Goal: Task Accomplishment & Management: Manage account settings

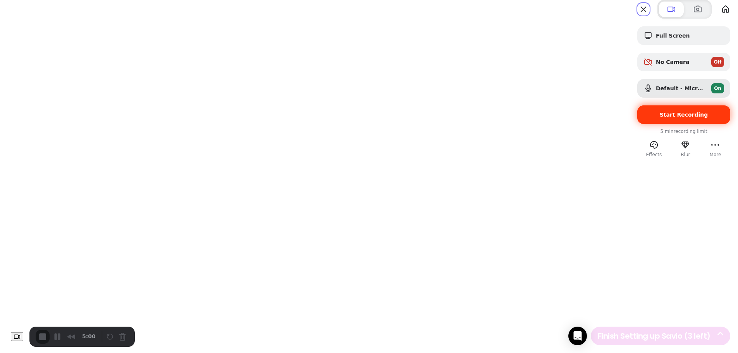
click at [664, 118] on span "Start Recording" at bounding box center [684, 115] width 48 height 6
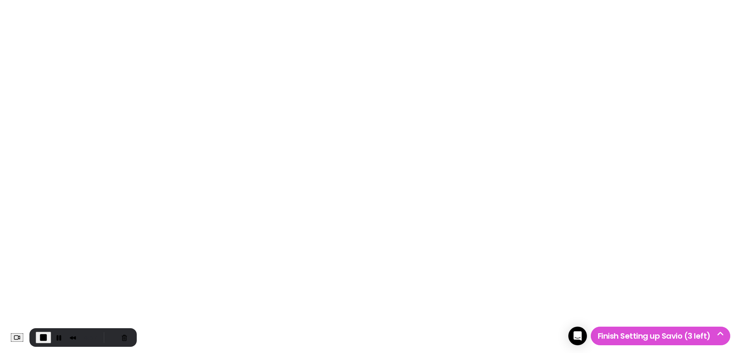
drag, startPoint x: 0, startPoint y: 0, endPoint x: 78, endPoint y: 143, distance: 163.2
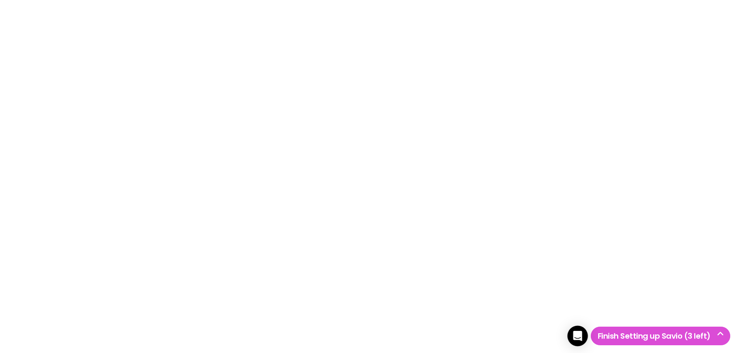
click at [576, 333] on icon "Open Intercom Messenger" at bounding box center [577, 336] width 9 height 10
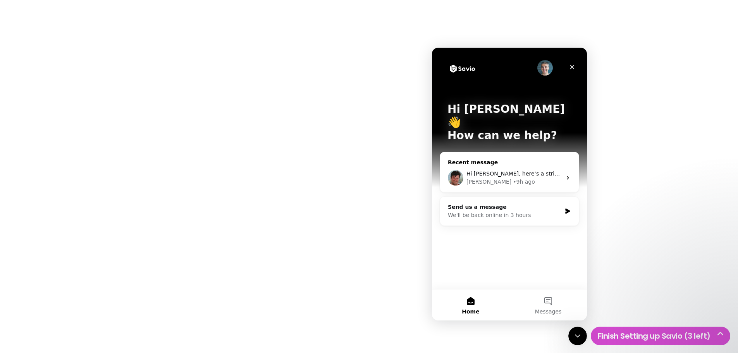
click at [496, 171] on span "Hi Jillian, here’s a stripe payment link you should be able to use to pay the i…" at bounding box center [626, 174] width 318 height 6
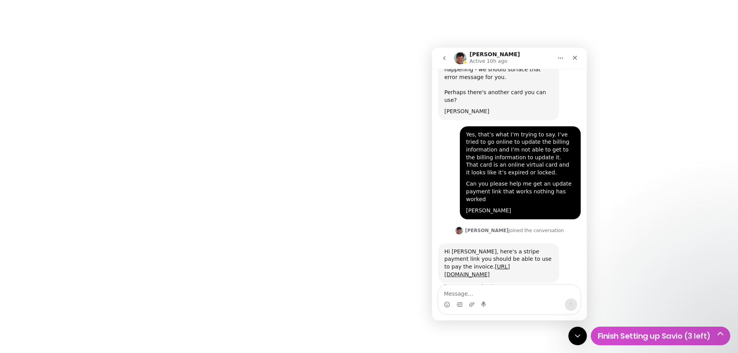
scroll to position [227, 0]
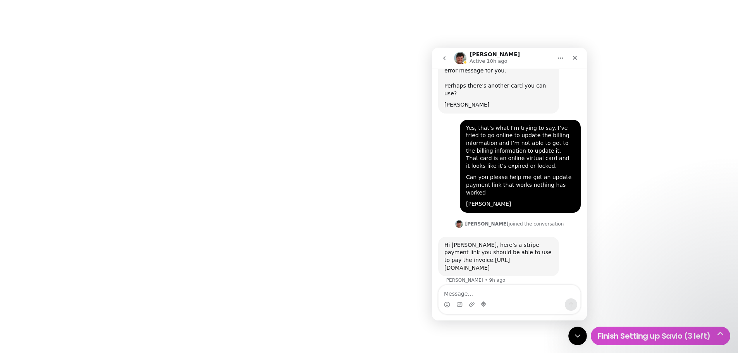
click at [482, 257] on link "[URL][DOMAIN_NAME]" at bounding box center [478, 264] width 66 height 14
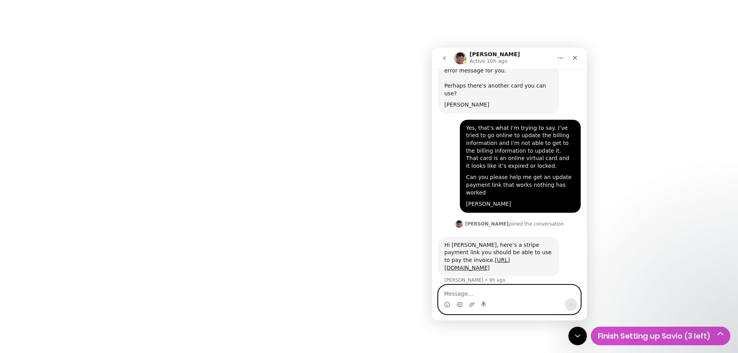
click at [469, 291] on textarea "Message…" at bounding box center [510, 291] width 142 height 13
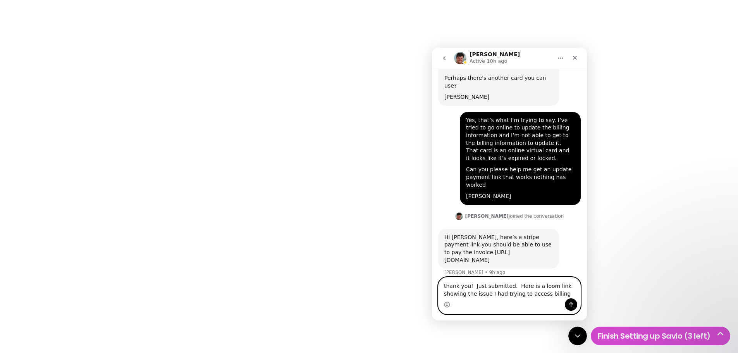
paste textarea "[URL][DOMAIN_NAME]"
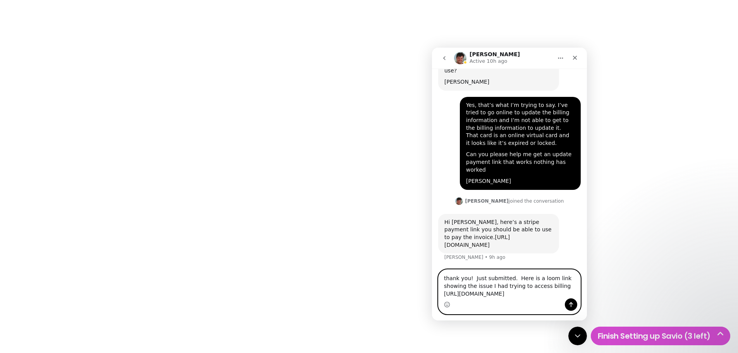
type textarea "thank you! Just submitted. Here is a loom link showing the issue I had trying t…"
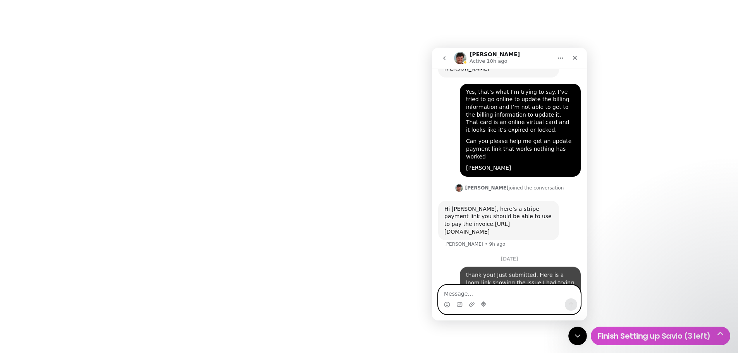
scroll to position [309, 0]
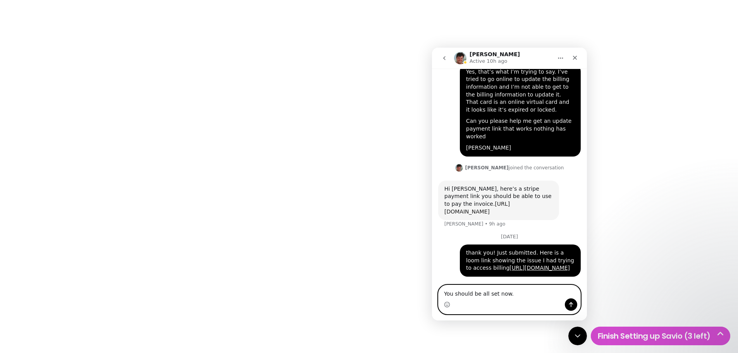
type textarea "You should be all set now."
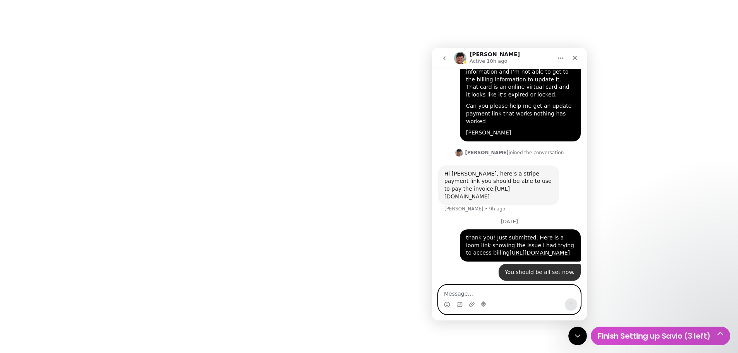
scroll to position [326, 0]
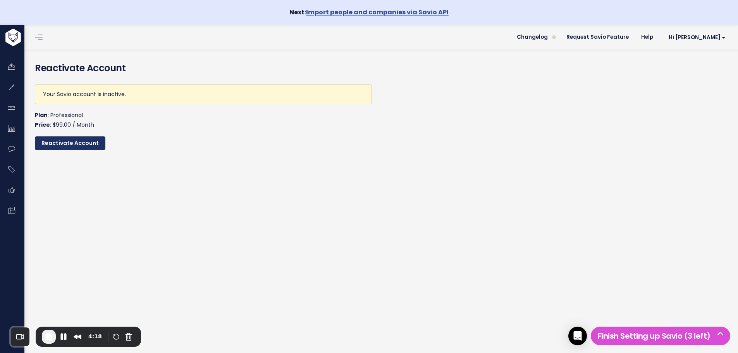
click at [72, 141] on input "Reactivate Account" at bounding box center [70, 143] width 71 height 14
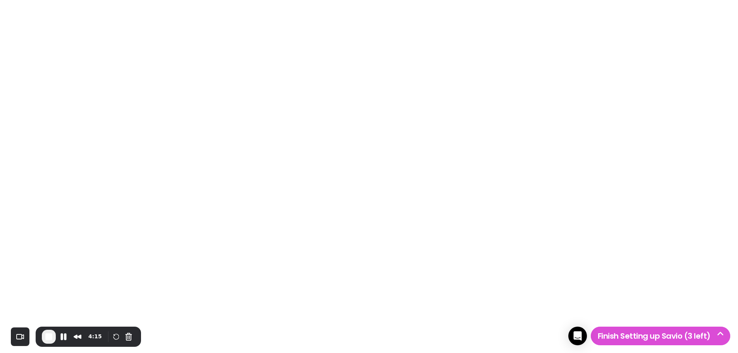
click at [55, 334] on button "End Recording" at bounding box center [49, 337] width 14 height 14
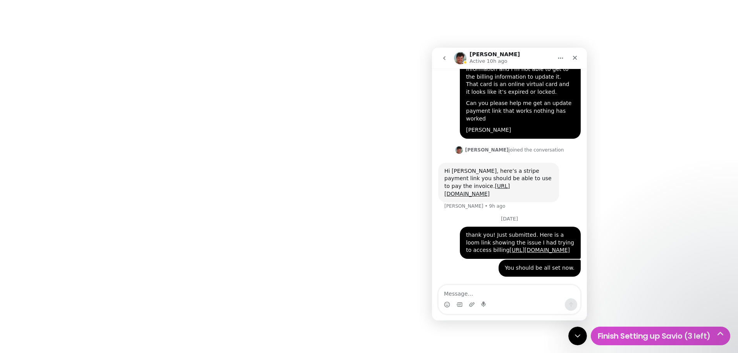
scroll to position [326, 0]
